Goal: Task Accomplishment & Management: Manage account settings

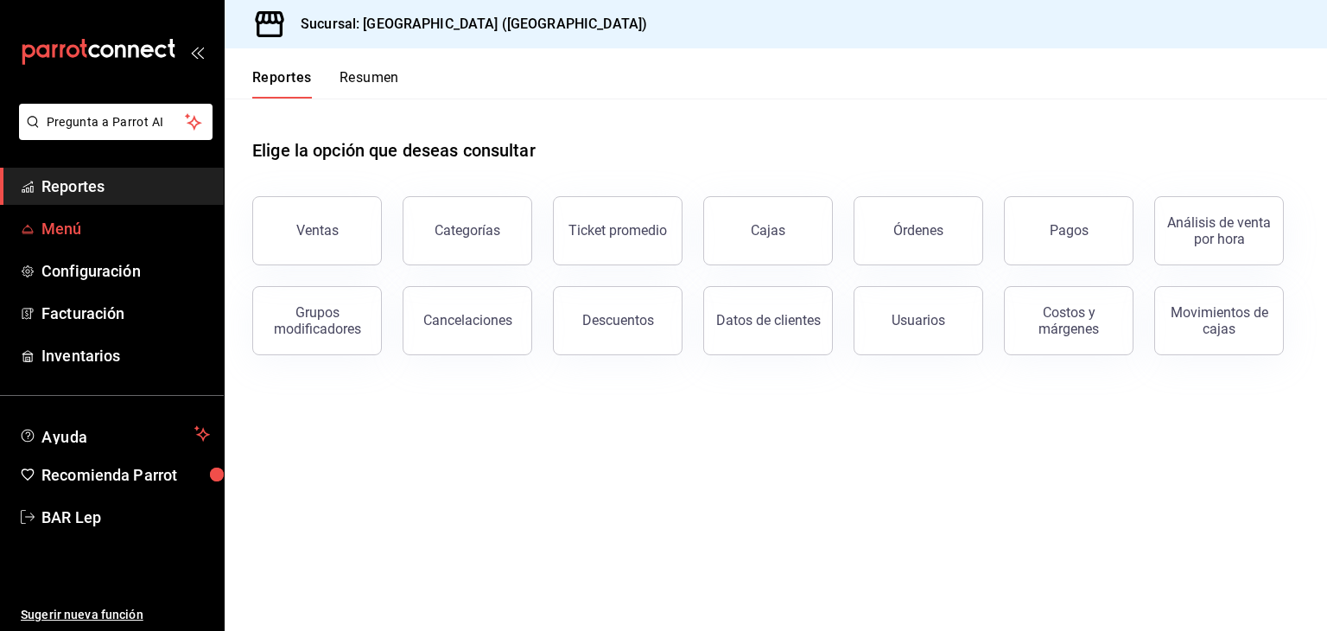
click at [153, 237] on span "Menú" at bounding box center [125, 228] width 168 height 23
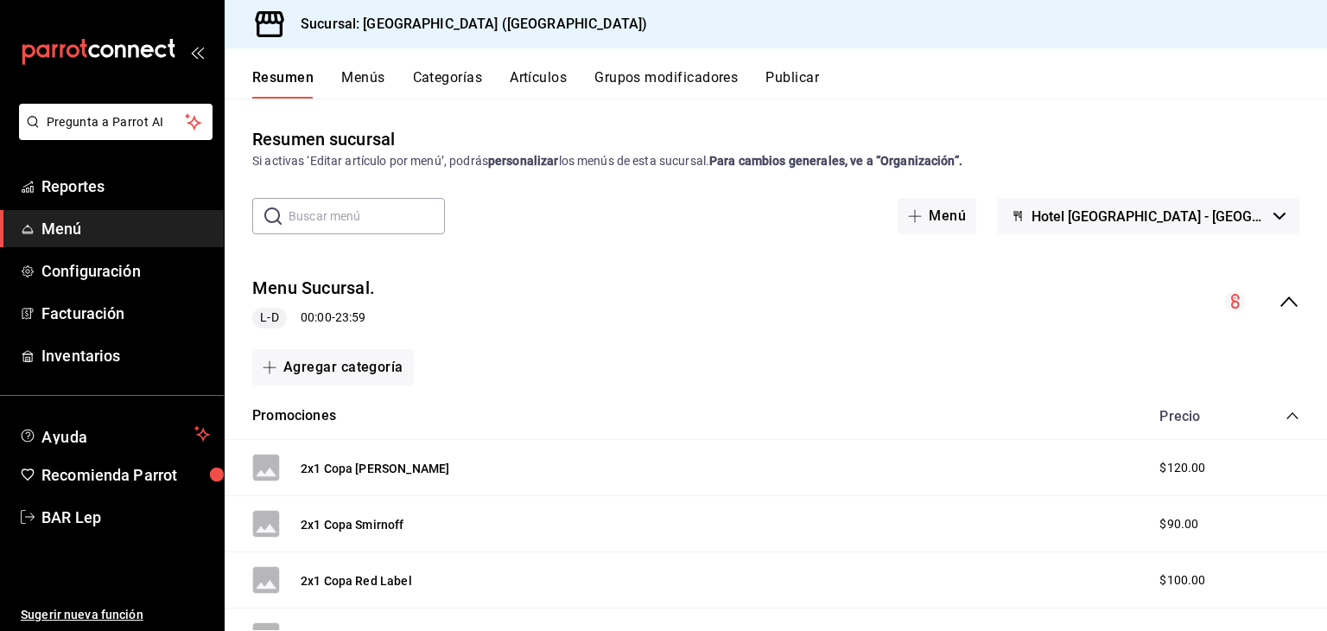
click at [547, 94] on button "Artículos" at bounding box center [538, 83] width 57 height 29
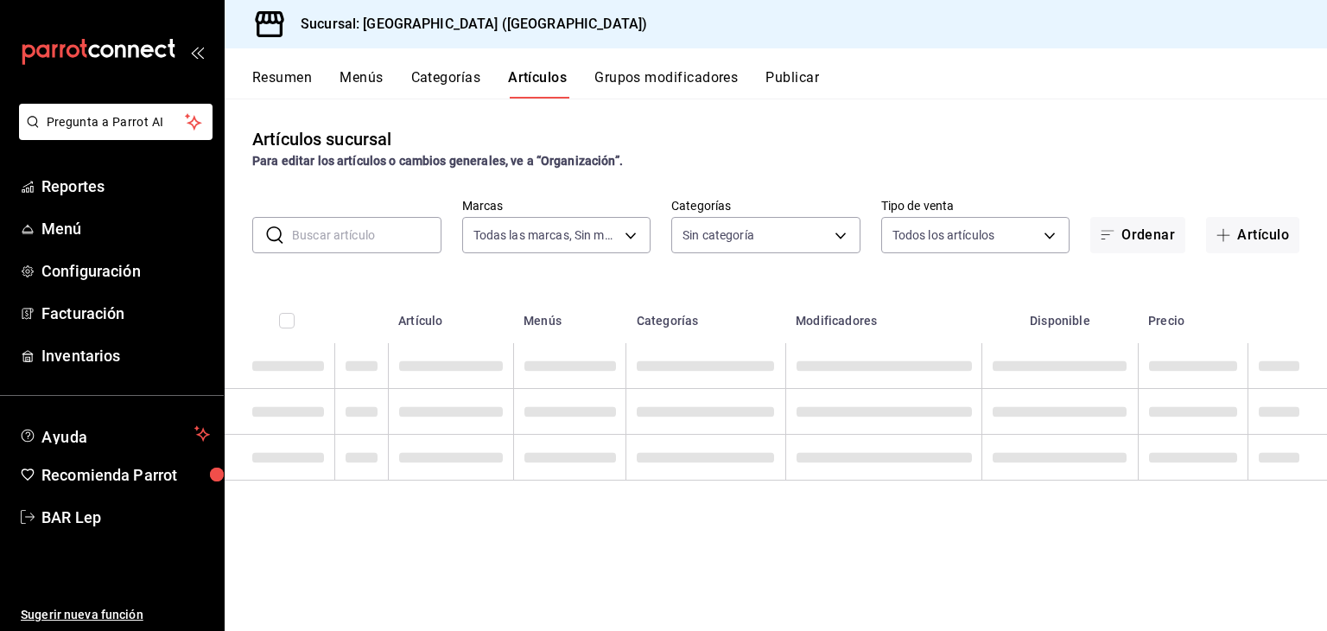
type input "78876d7d-d969-4c97-957f-d97bcaf374a8"
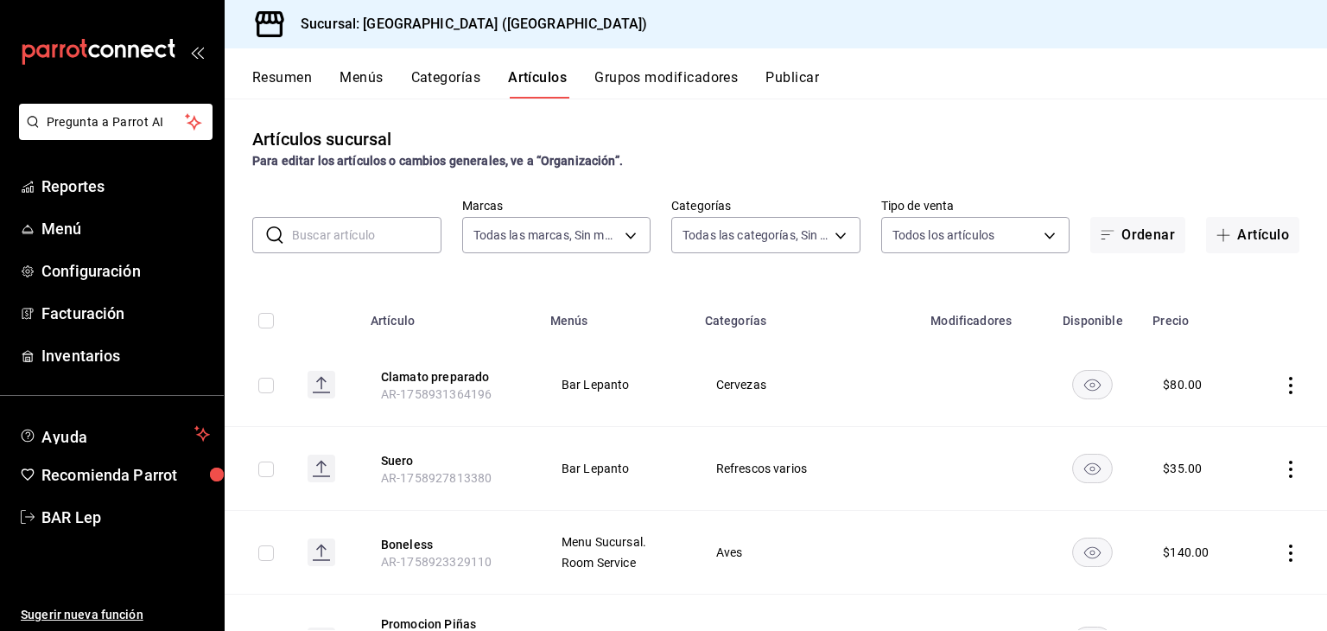
type input "9760281f-81ad-46c3-b9c0-be0c0613a977,ac4e71ac-81c4-4907-870b-e8ecc1dcb773,15b44…"
click at [399, 242] on input "text" at bounding box center [366, 235] width 149 height 35
click at [397, 235] on input "cu" at bounding box center [366, 235] width 149 height 35
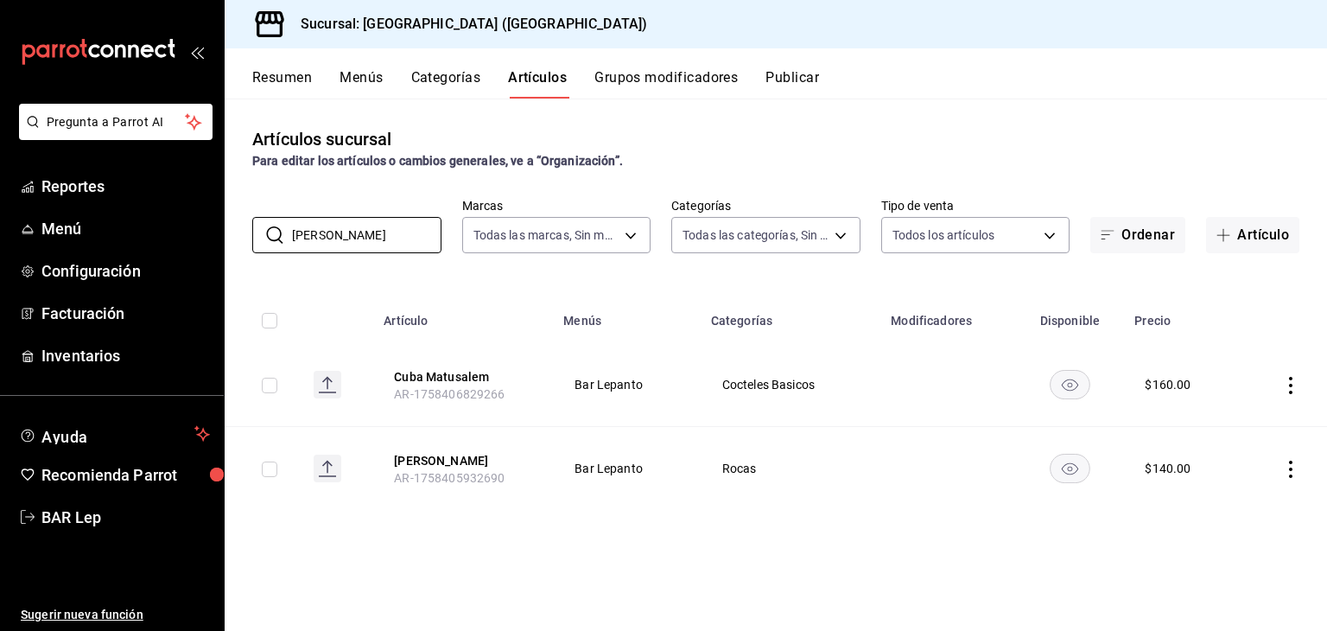
type input "[PERSON_NAME]"
drag, startPoint x: 1281, startPoint y: 474, endPoint x: 1293, endPoint y: 474, distance: 11.2
click at [1293, 474] on td at bounding box center [1283, 469] width 87 height 84
click at [1293, 474] on icon "actions" at bounding box center [1290, 469] width 17 height 17
click at [1243, 513] on span "Editar" at bounding box center [1239, 509] width 45 height 18
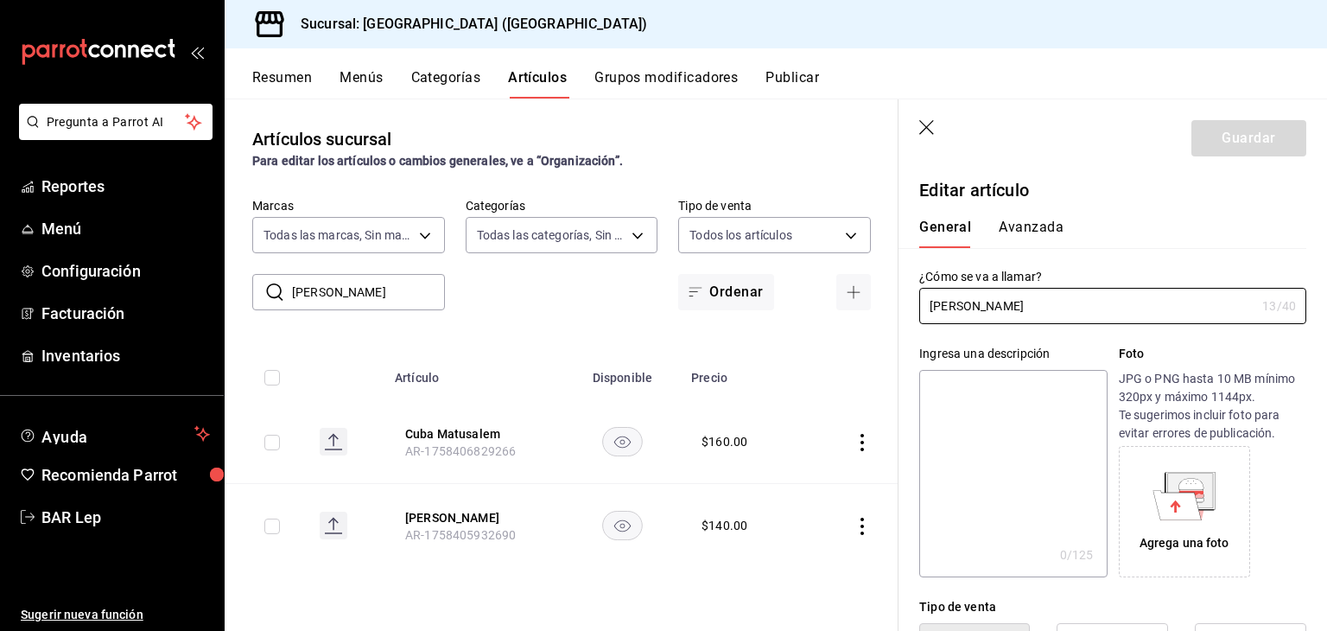
type input "$140.00"
type input "[PERSON_NAME] o Bacardi"
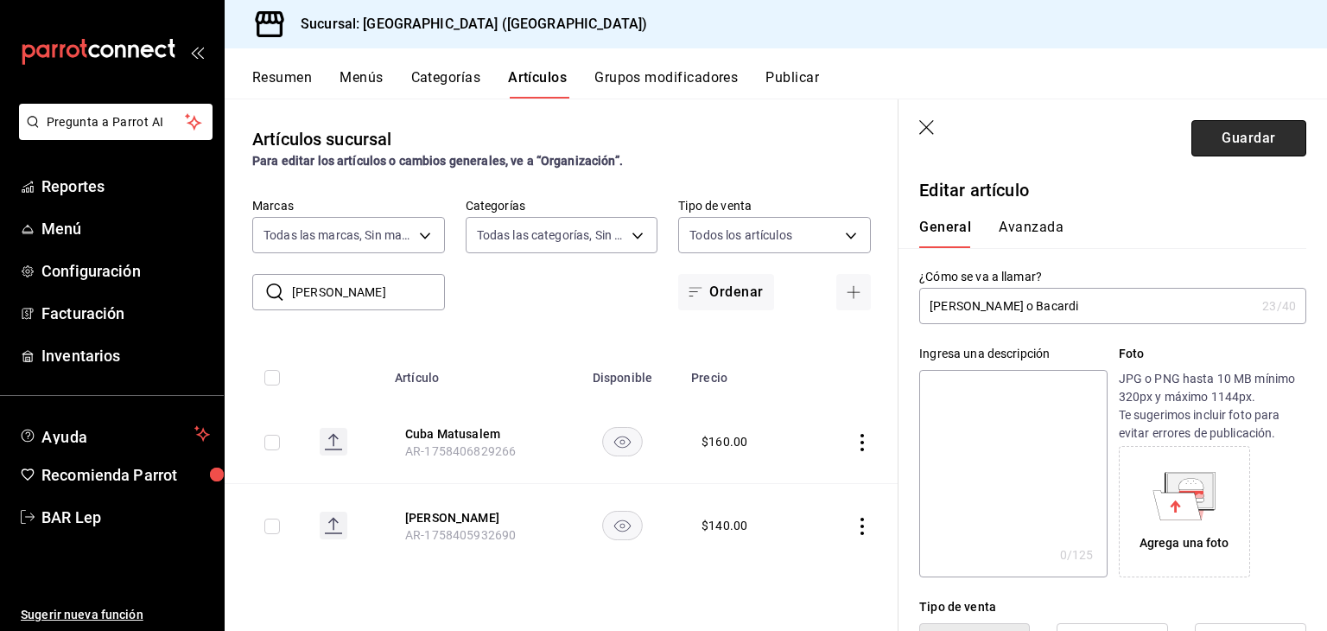
click at [1237, 145] on button "Guardar" at bounding box center [1249, 138] width 115 height 36
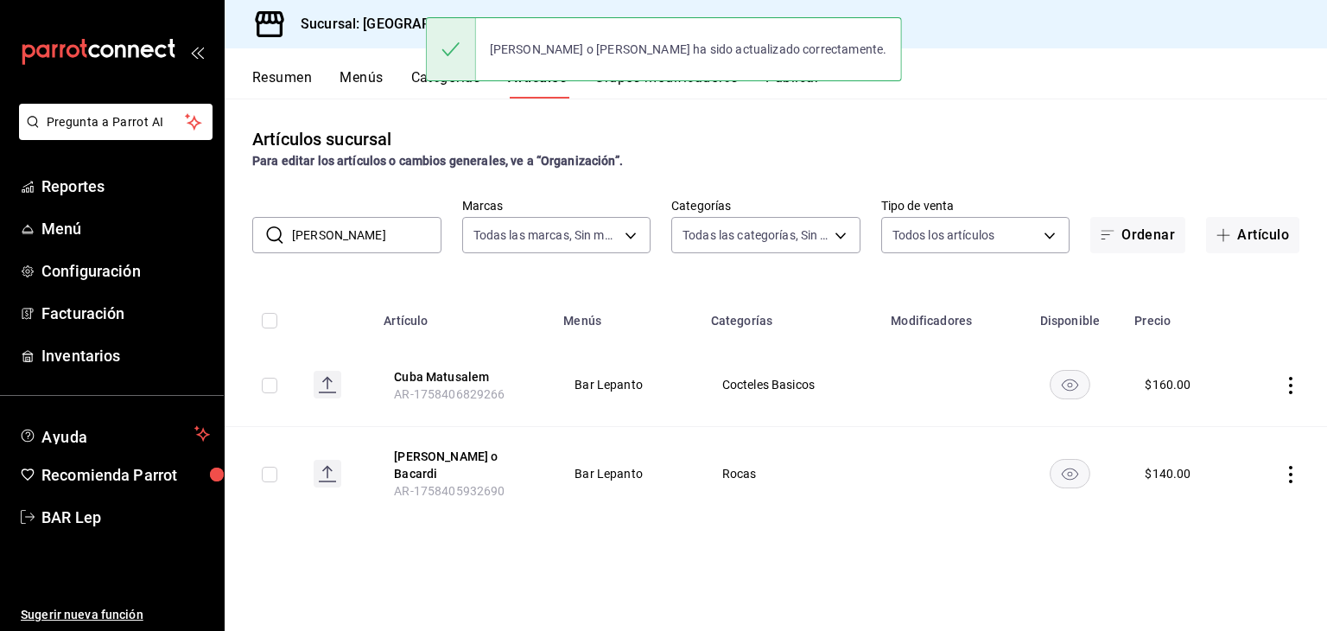
click at [1045, 103] on div "Artículos sucursal Para editar los artículos o cambios generales, ve a “Organiz…" at bounding box center [776, 364] width 1103 height 531
